Goal: Information Seeking & Learning: Learn about a topic

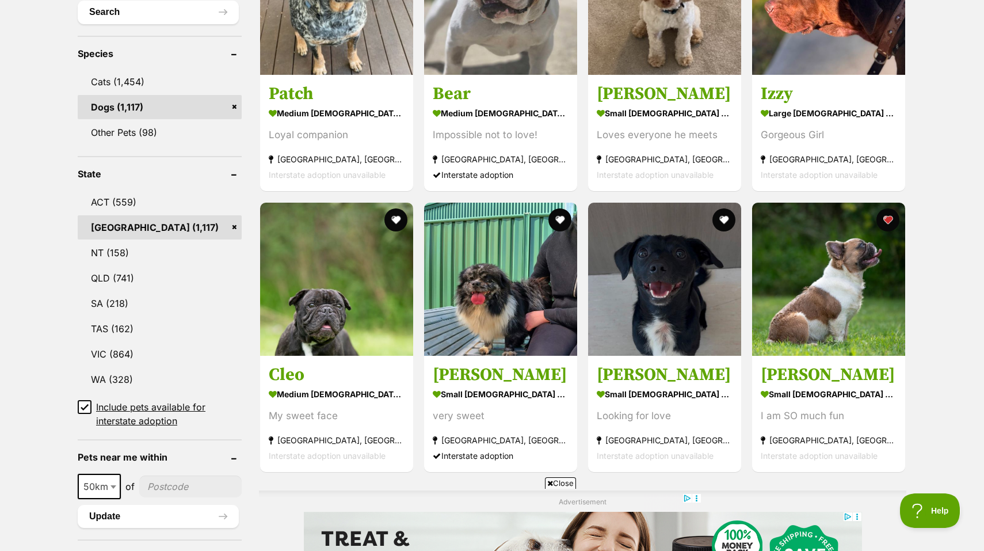
scroll to position [453, 0]
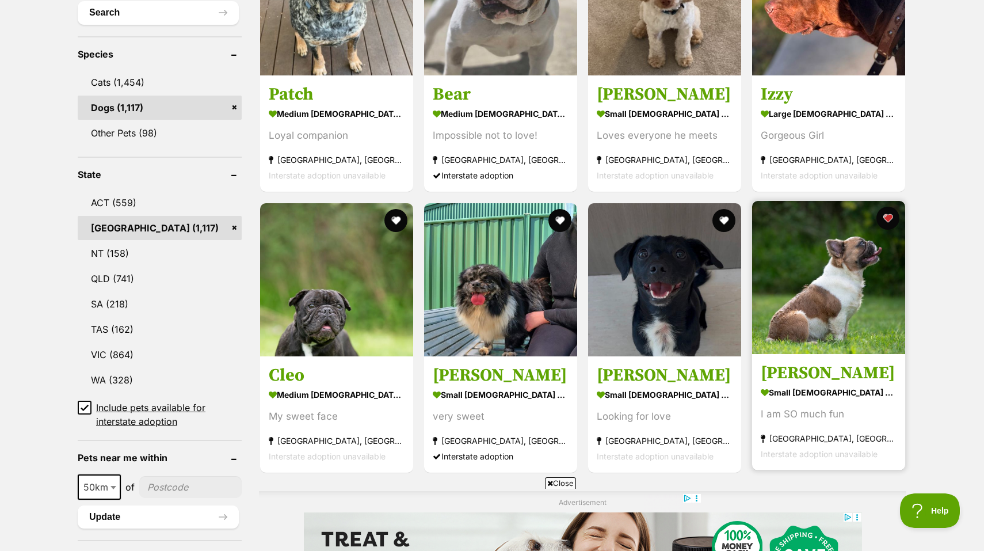
click at [811, 311] on img at bounding box center [828, 277] width 153 height 153
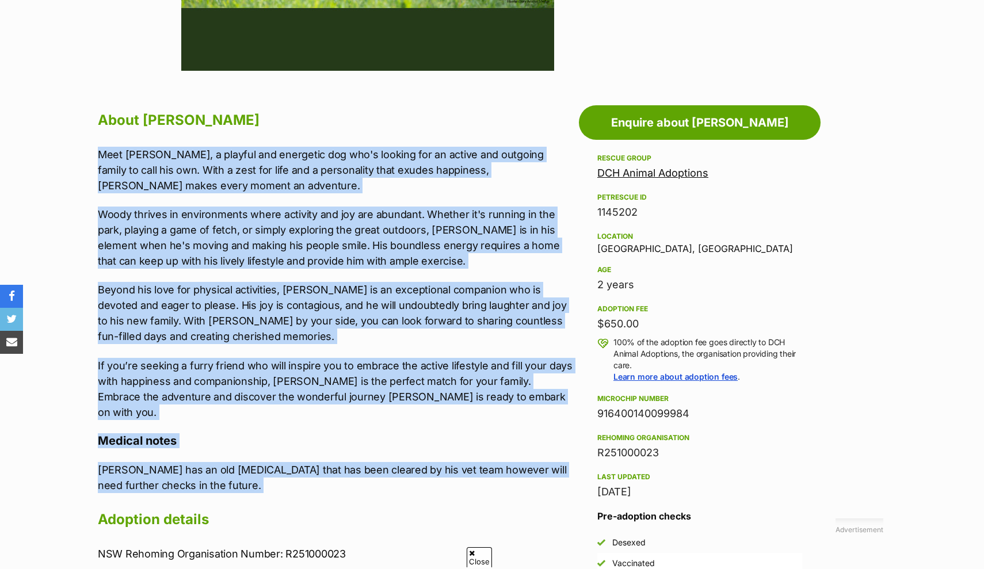
drag, startPoint x: 99, startPoint y: 155, endPoint x: 169, endPoint y: 478, distance: 330.3
click at [169, 478] on div "About [PERSON_NAME] Meet [PERSON_NAME], a playful and energetic dog who's looki…" at bounding box center [335, 455] width 475 height 694
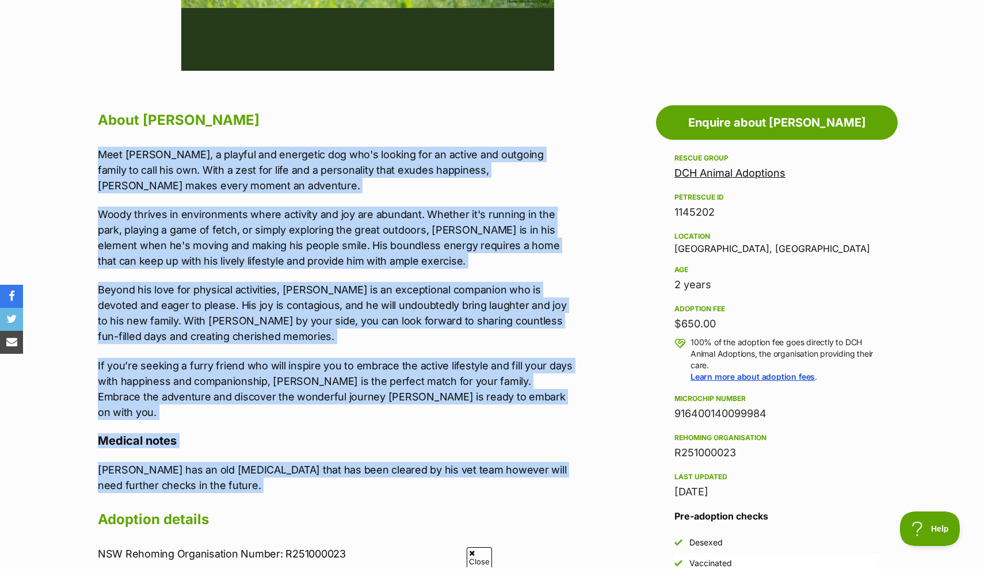
copy div "Lore Ipsum, d sitamet con adipiscin eli sed'd eiusmod tem in utlabo etd magnaal…"
click at [362, 315] on p "Beyond his love for physical activities, Woody is an exceptional companion who …" at bounding box center [335, 313] width 475 height 62
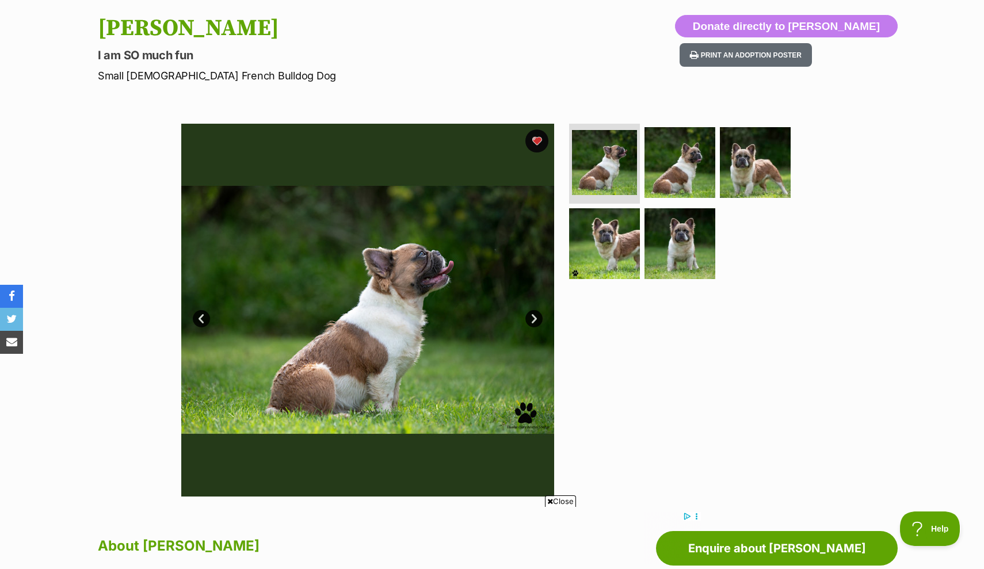
click at [533, 321] on link "Next" at bounding box center [533, 318] width 17 height 17
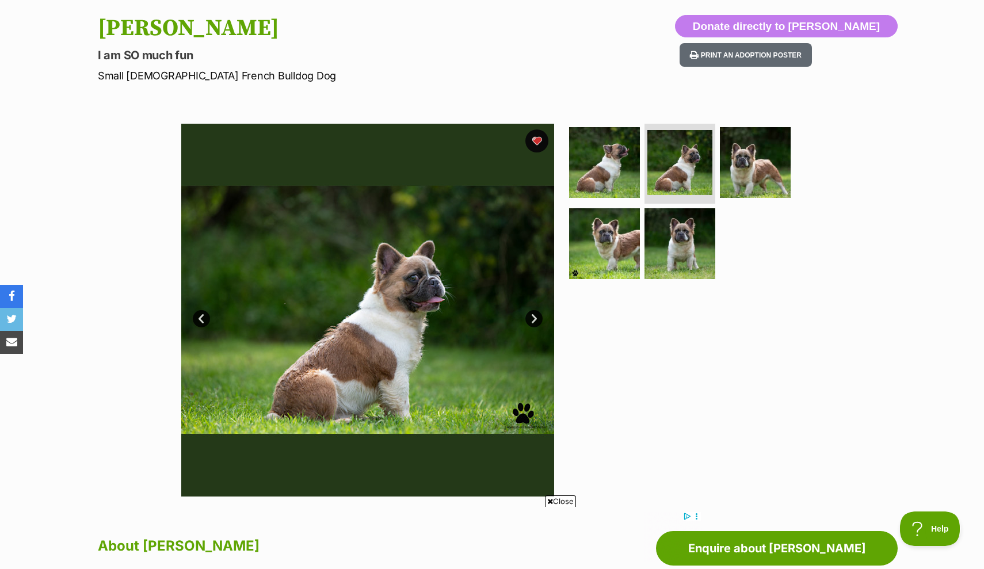
click at [533, 321] on link "Next" at bounding box center [533, 318] width 17 height 17
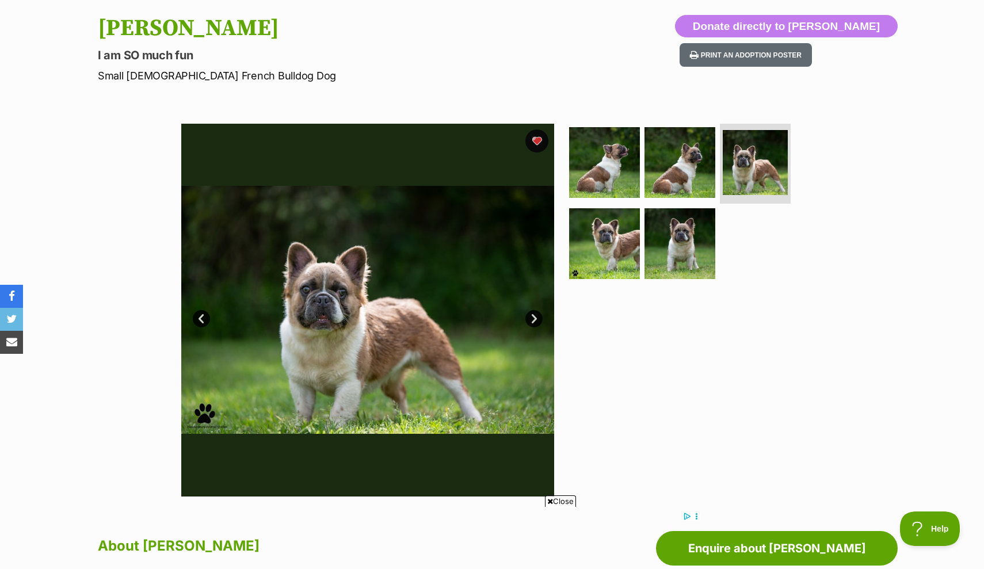
click at [533, 321] on link "Next" at bounding box center [533, 318] width 17 height 17
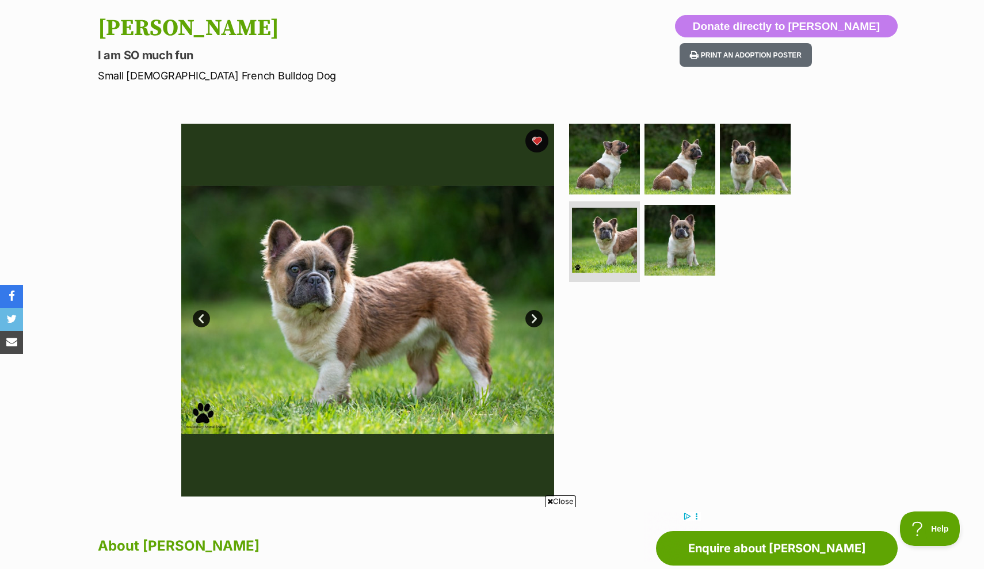
click at [533, 321] on link "Next" at bounding box center [533, 318] width 17 height 17
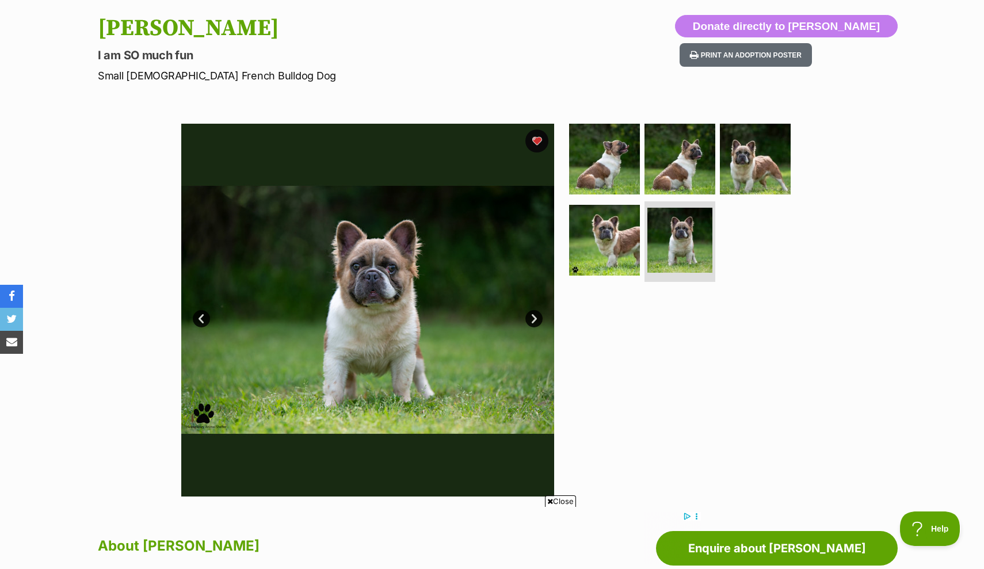
click at [380, 253] on img at bounding box center [367, 310] width 373 height 373
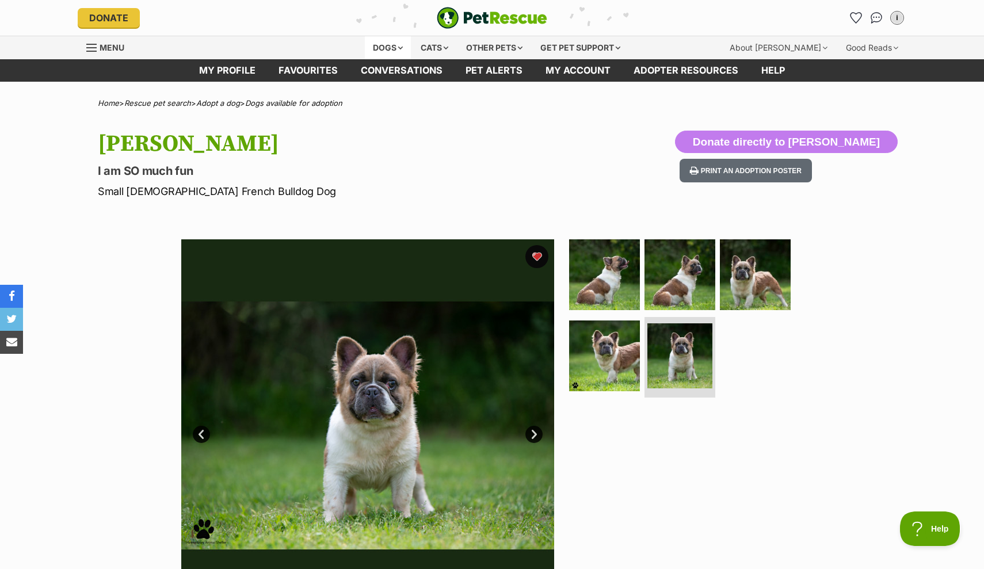
click at [383, 50] on div "Dogs" at bounding box center [388, 47] width 46 height 23
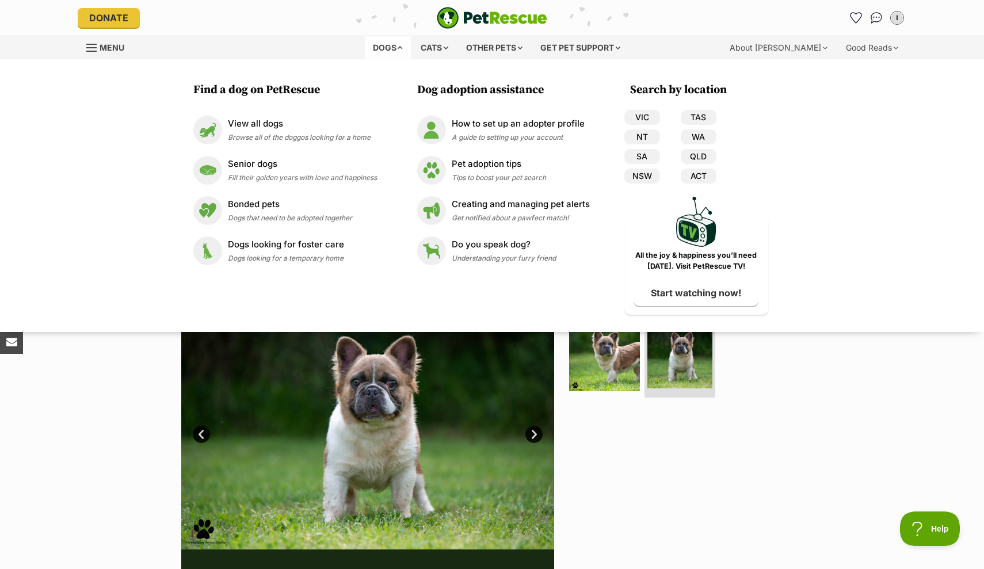
click at [124, 416] on div "Available 5 of 5 images 5 of 5 images 5 of 5 images 5 of 5 images 5 of 5 images…" at bounding box center [492, 417] width 984 height 390
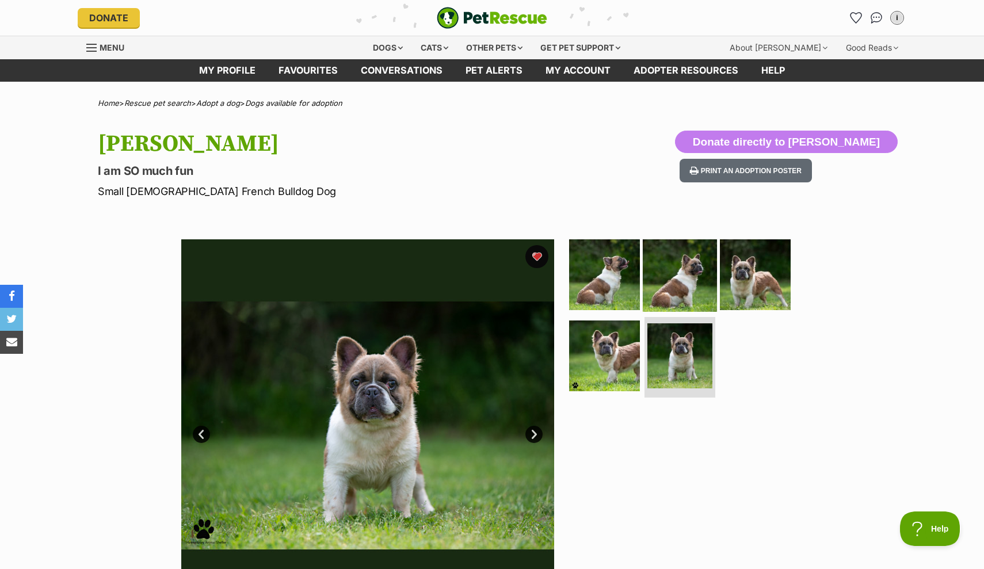
click at [687, 269] on img at bounding box center [680, 274] width 74 height 74
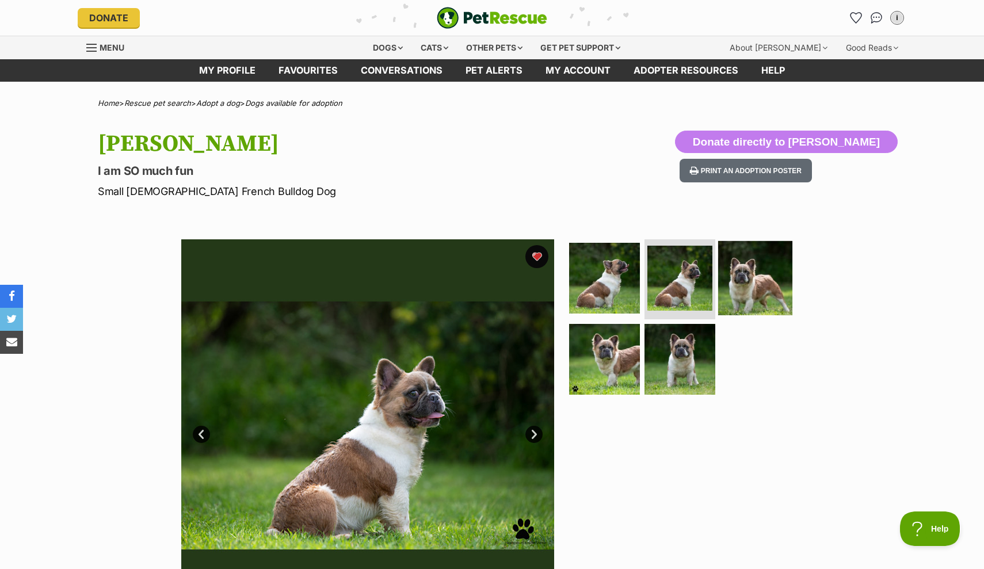
click at [729, 274] on img at bounding box center [755, 277] width 74 height 74
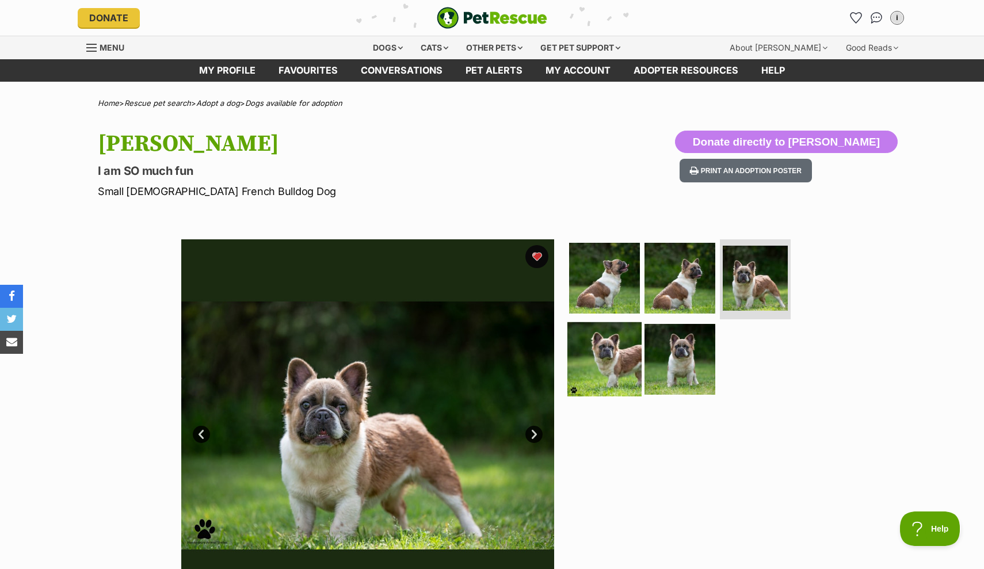
click at [602, 340] on img at bounding box center [604, 359] width 74 height 74
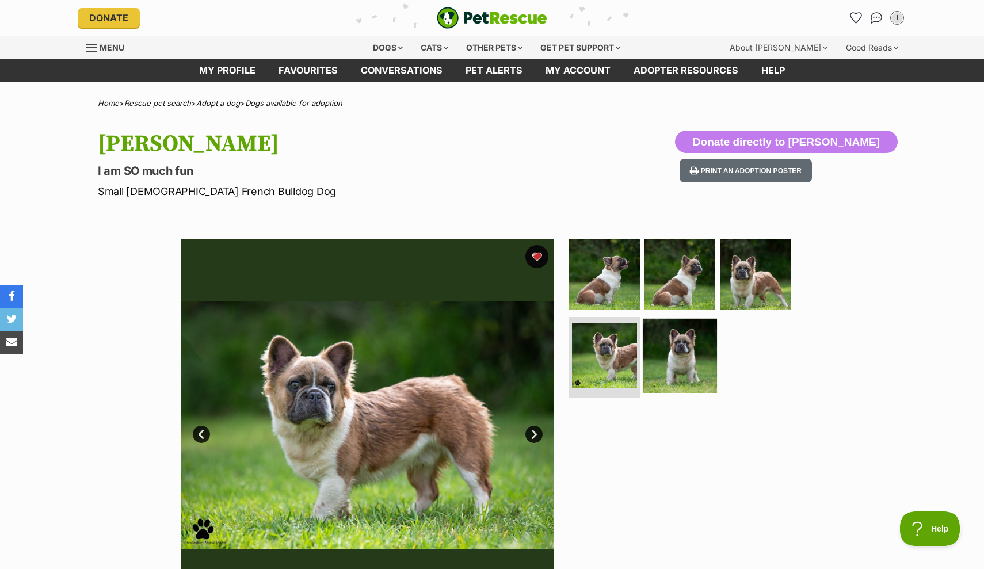
click at [666, 345] on img at bounding box center [680, 356] width 74 height 74
